Goal: Transaction & Acquisition: Purchase product/service

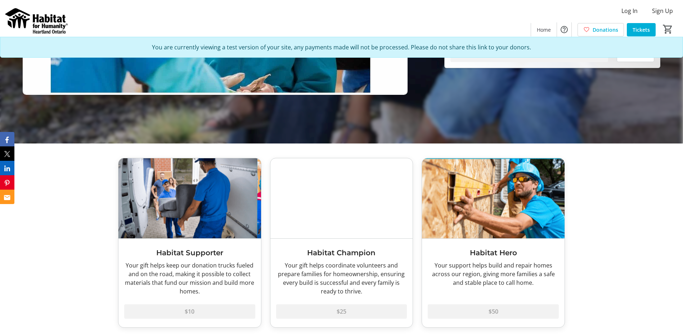
scroll to position [288, 0]
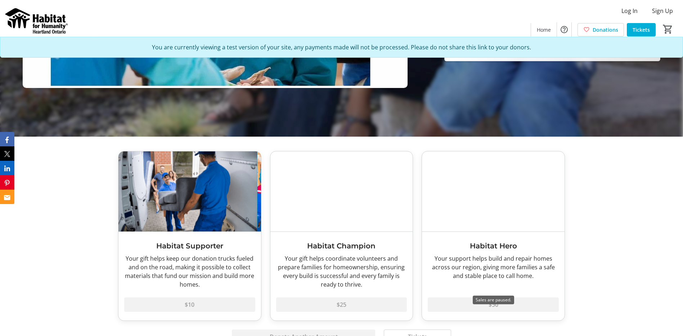
scroll to position [324, 0]
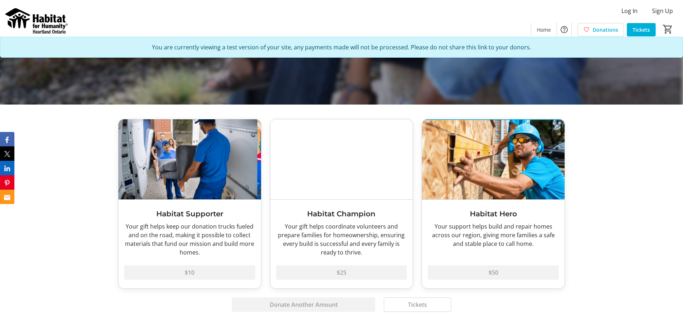
click at [196, 180] on img at bounding box center [189, 159] width 143 height 80
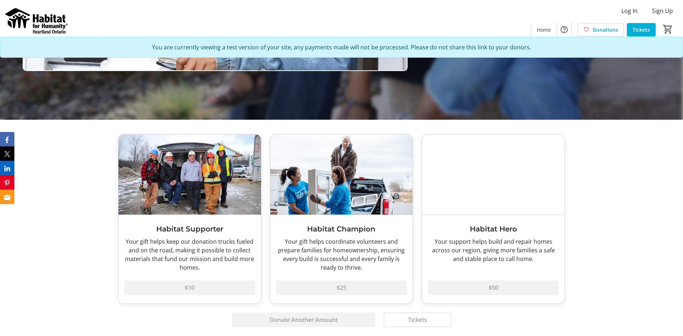
scroll to position [324, 0]
